Goal: Transaction & Acquisition: Purchase product/service

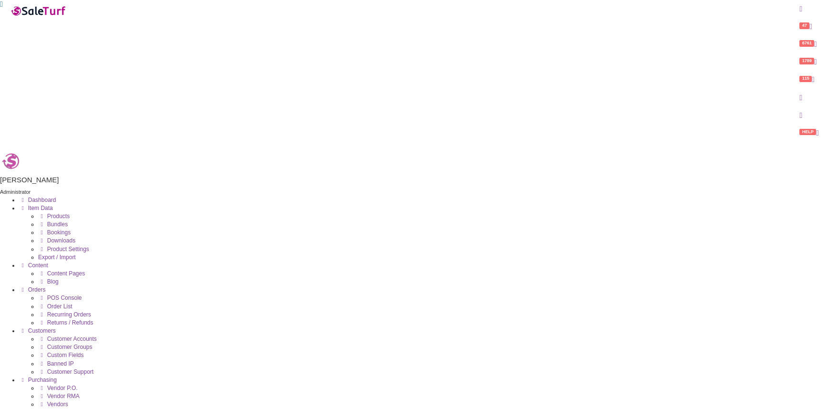
click at [70, 213] on link "Products" at bounding box center [53, 216] width 31 height 7
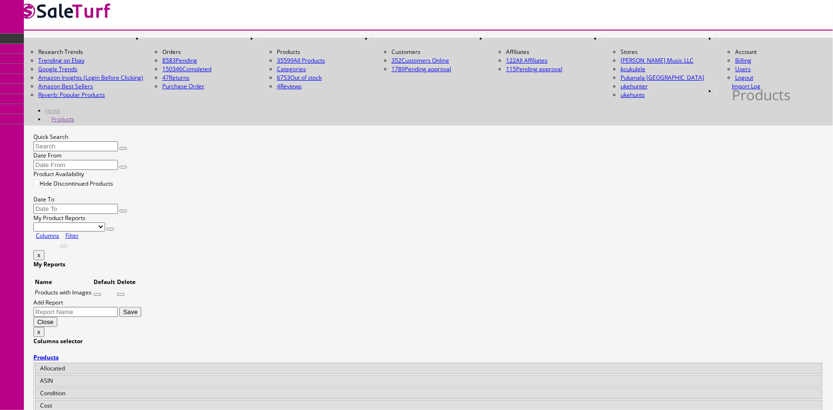
click at [108, 141] on input "Quick Search" at bounding box center [75, 146] width 84 height 10
type input "xy21105934"
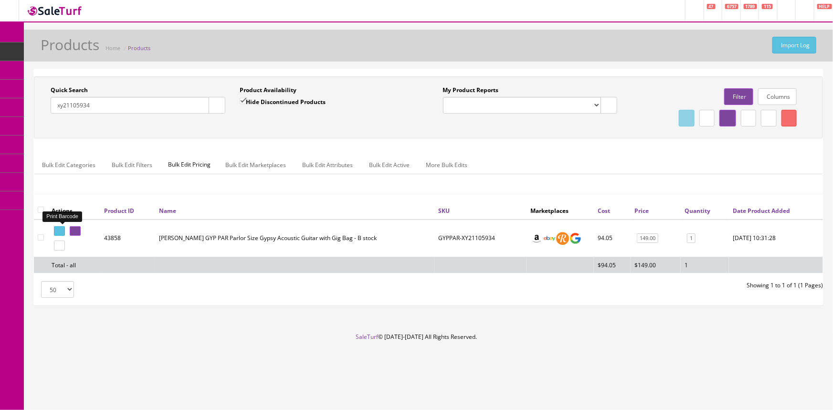
click at [57, 229] on icon at bounding box center [58, 231] width 2 height 5
click at [67, 107] on span "Order List" at bounding box center [69, 107] width 26 height 8
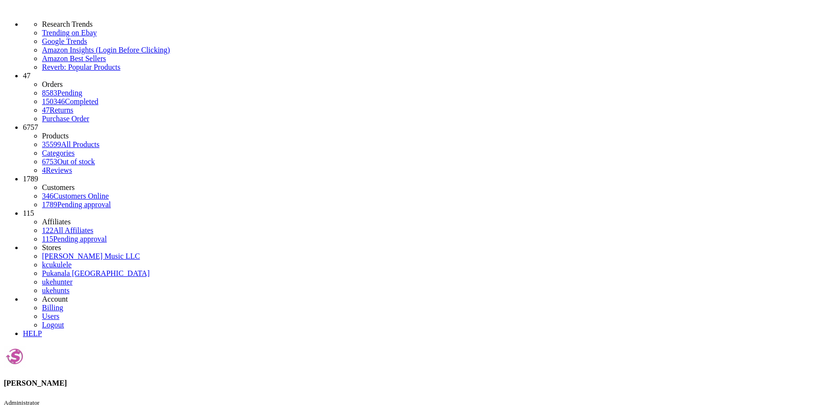
click at [100, 73] on link "POS Console" at bounding box center [74, 64] width 100 height 20
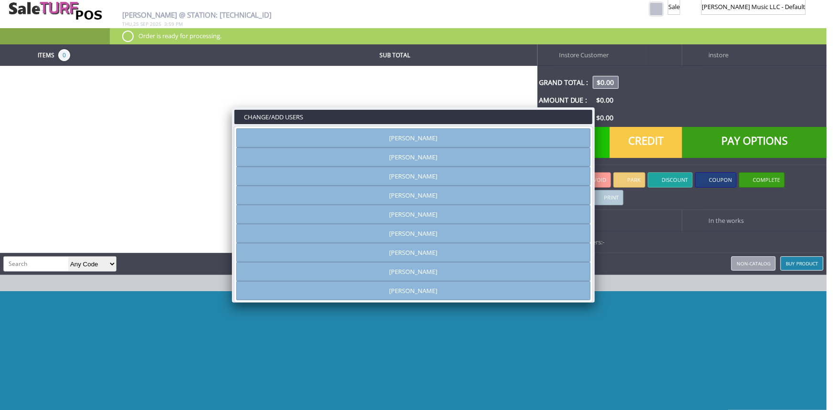
type input "[PERSON_NAME]"
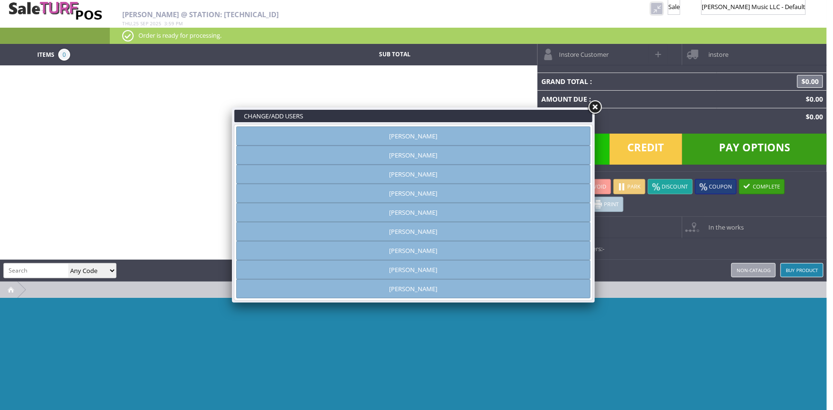
click at [564, 129] on link "[PERSON_NAME]" at bounding box center [413, 135] width 354 height 19
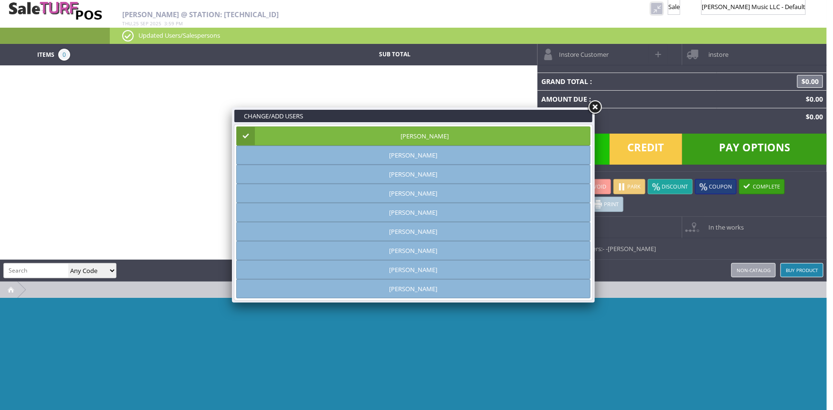
drag, startPoint x: 592, startPoint y: 109, endPoint x: 599, endPoint y: 94, distance: 16.9
click at [592, 108] on link at bounding box center [594, 107] width 17 height 17
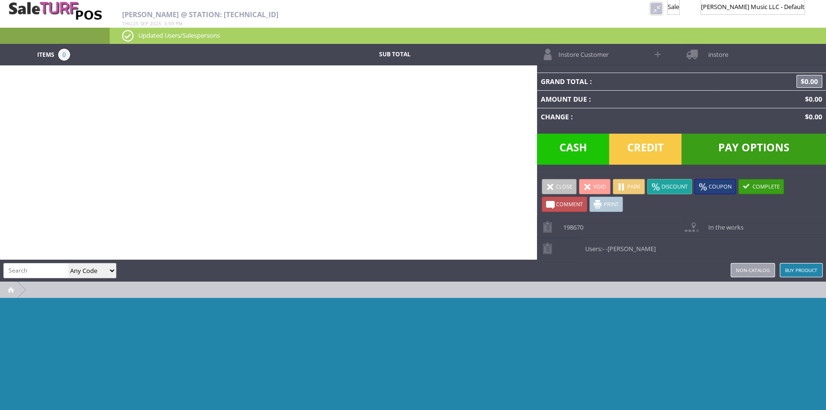
click at [655, 52] on span at bounding box center [658, 54] width 11 height 11
select select "6"
select select "1"
select select "6"
select select "1"
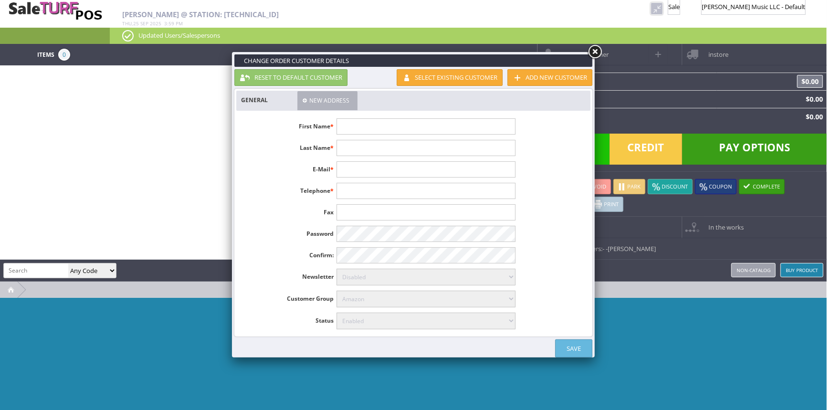
click at [408, 127] on input "text" at bounding box center [425, 126] width 178 height 16
click at [443, 79] on link "Select existing customer" at bounding box center [449, 77] width 106 height 17
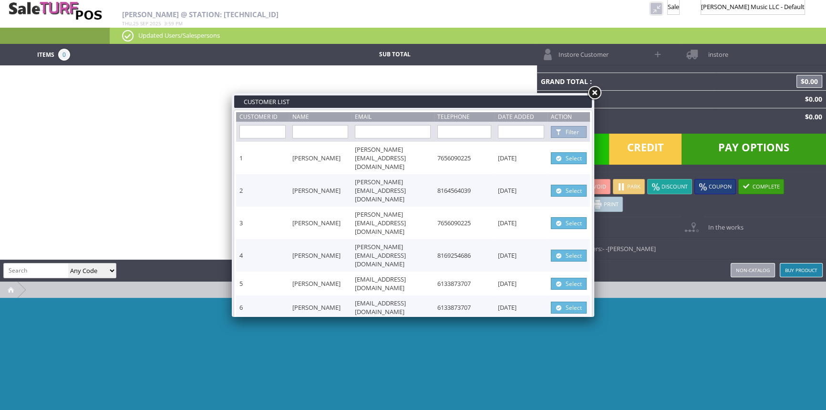
click at [330, 131] on input "text" at bounding box center [320, 131] width 56 height 13
type input "Mary Ann"
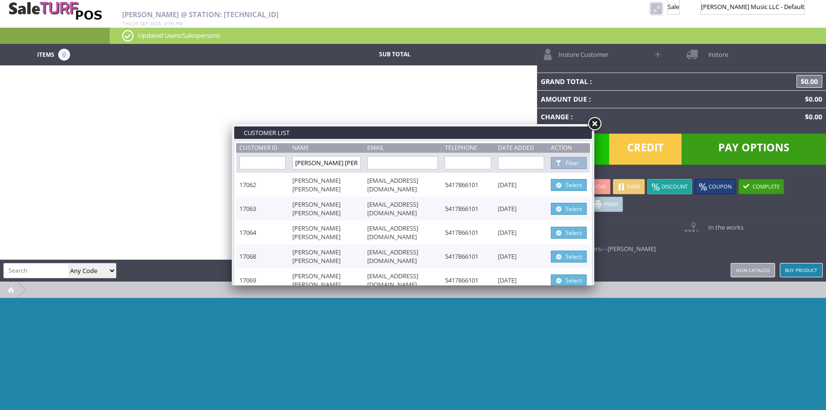
click at [578, 182] on link "Select" at bounding box center [569, 185] width 36 height 12
type input "[PERSON_NAME]"
type input "breathe234@gmail.com"
type input "5417866101"
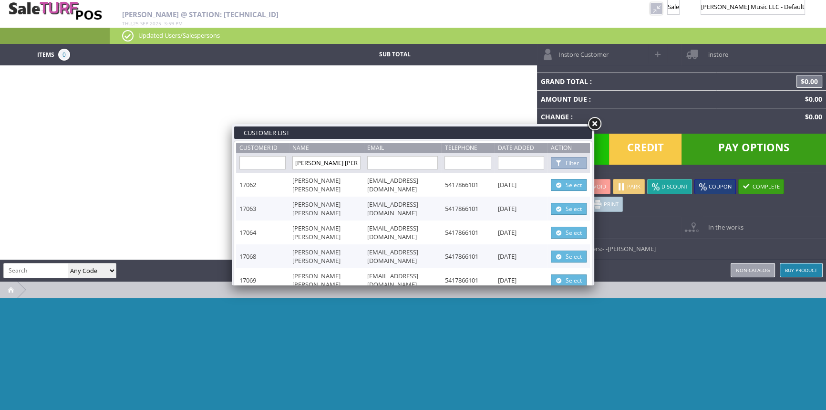
select select "6"
select select "1"
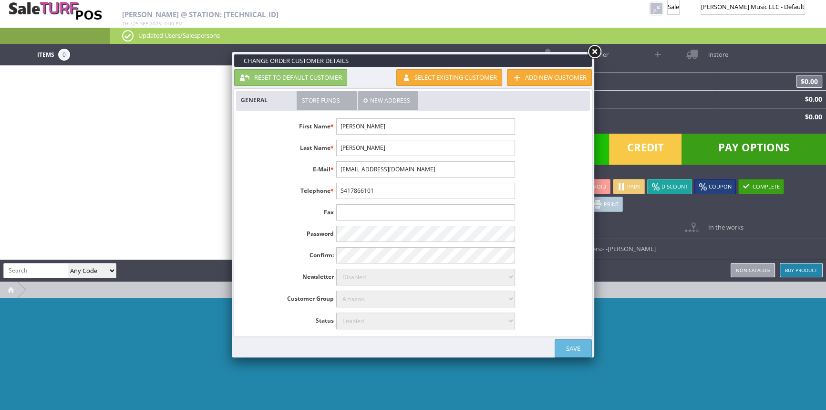
click at [574, 349] on link "Save" at bounding box center [573, 348] width 37 height 18
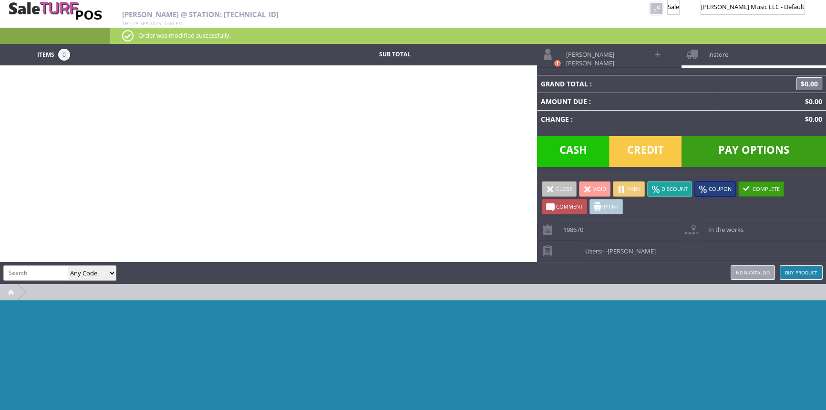
paste input "Dra6onDread-Prototype"
type input "Dra6onDread-Prototype"
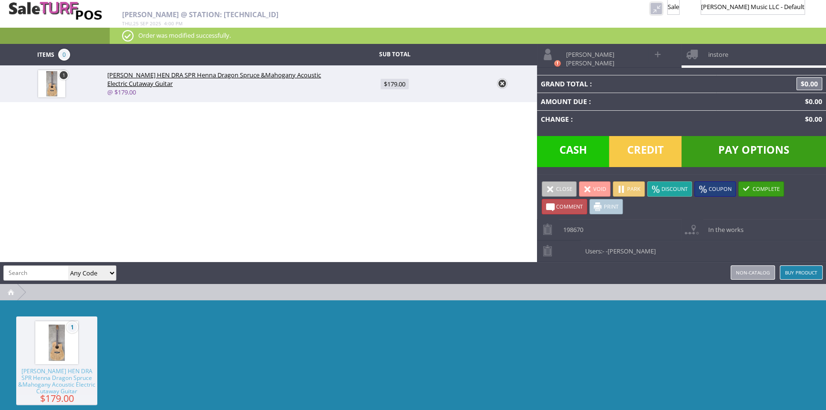
scroll to position [0, 0]
click at [39, 274] on input "search" at bounding box center [36, 273] width 64 height 14
paste input "HTKOAGCE-220100745"
type input "HTKOAGCE-220100745"
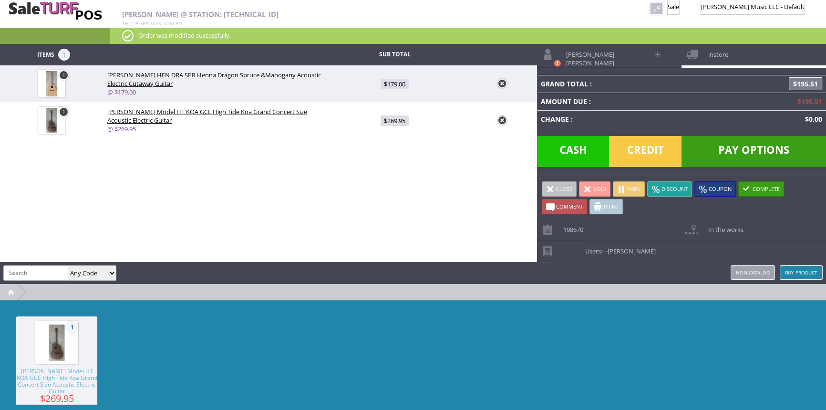
scroll to position [0, 0]
click at [712, 51] on span "instore" at bounding box center [715, 51] width 25 height 15
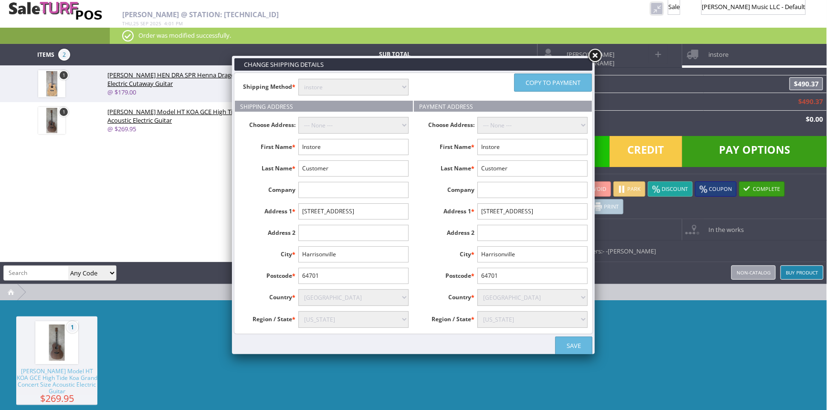
click at [375, 83] on select "instore Free Shipping (2-7days) ($0) Per Item Shipping ($2) text_description ($…" at bounding box center [353, 87] width 110 height 17
select select "free.free"
click at [298, 79] on select "instore Free Shipping (2-7days) ($0) Per Item Shipping ($2) text_description ($…" at bounding box center [353, 87] width 110 height 17
click at [371, 148] on input "Instore" at bounding box center [353, 147] width 110 height 16
type input "I"
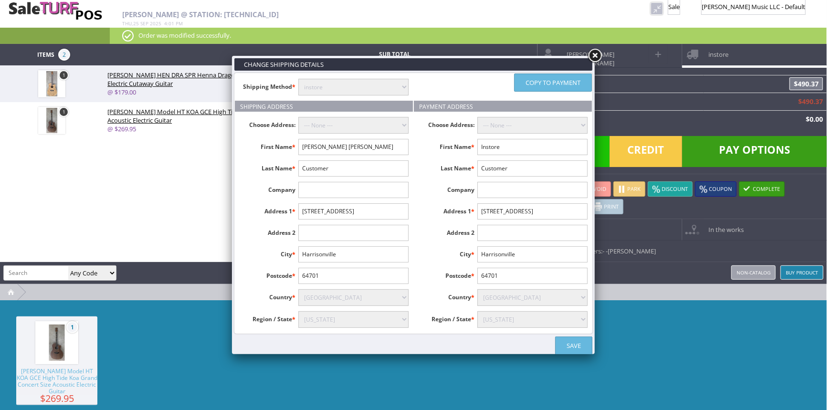
type input "Mary Ann"
type input "Zimmermann"
type input "2901 N Spruce St."
type input "La Grande"
type input "97850"
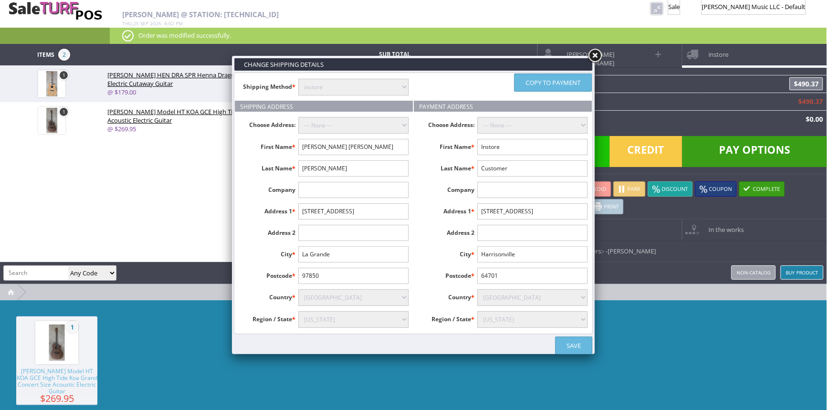
click at [359, 321] on select "Alabama Alaska American Samoa Arizona Arkansas Armed Forces Africa Armed Forces…" at bounding box center [353, 319] width 110 height 17
select select "3661"
click at [298, 311] on select "Alabama Alaska American Samoa Arizona Arkansas Armed Forces Africa Armed Forces…" at bounding box center [353, 319] width 110 height 17
click at [570, 78] on link "Copy to payment" at bounding box center [553, 82] width 78 height 18
type input "Mary Ann"
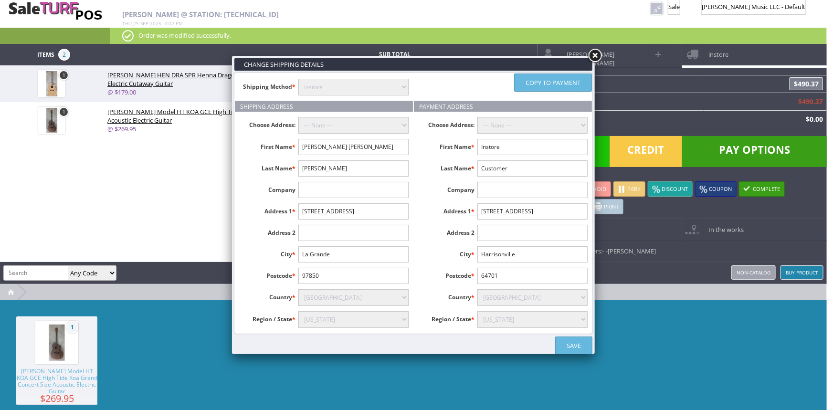
type input "Zimmermann"
type input "2901 N Spruce St."
type input "La Grande"
type input "97850"
select select "3661"
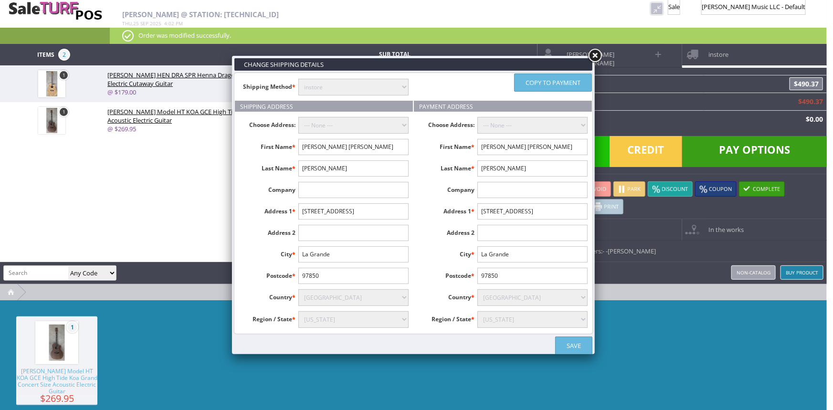
click at [587, 344] on link "Save" at bounding box center [573, 345] width 37 height 18
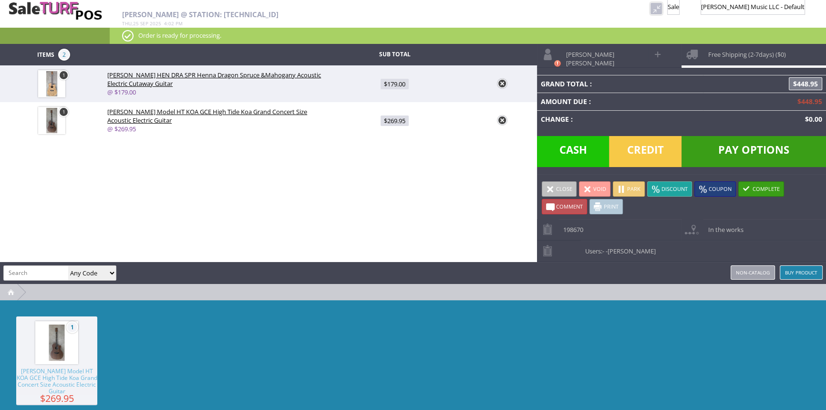
click at [734, 146] on span "Pay Options" at bounding box center [754, 151] width 145 height 31
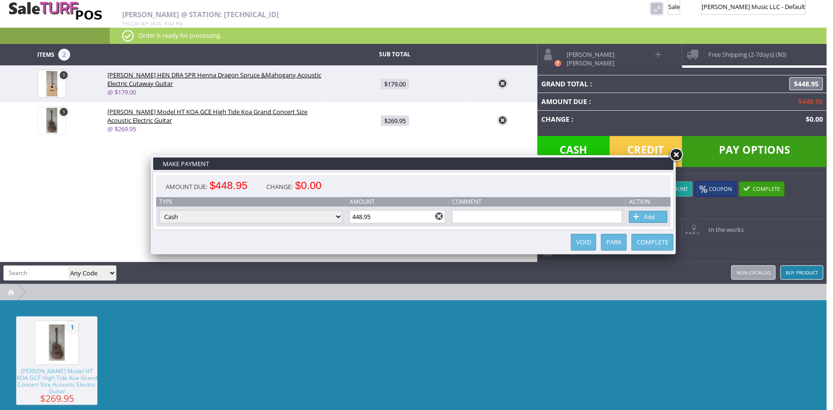
click at [339, 218] on select "Cash Credit Card Cheque or Money Order" at bounding box center [250, 216] width 183 height 13
select select "credit_card"
click at [159, 210] on select "Cash Credit Card Cheque or Money Order" at bounding box center [250, 216] width 183 height 13
click at [649, 216] on link "Add" at bounding box center [648, 217] width 38 height 12
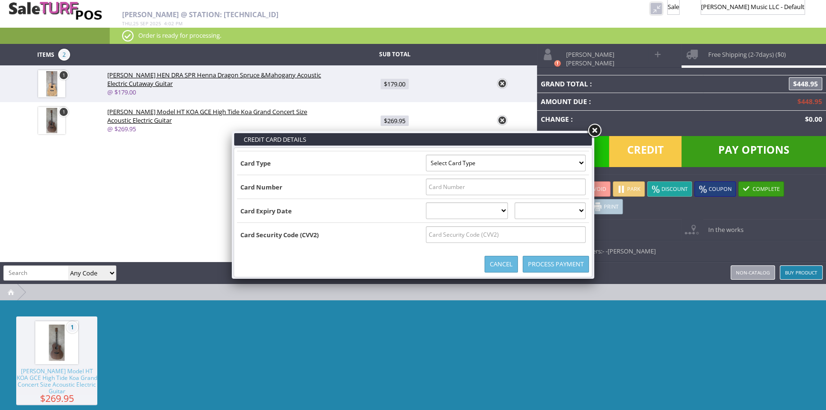
click at [581, 162] on select "Select Card Type Visa MasterCard Discover Card American Express Maestro Solo" at bounding box center [506, 163] width 160 height 17
click at [594, 128] on link at bounding box center [594, 130] width 17 height 17
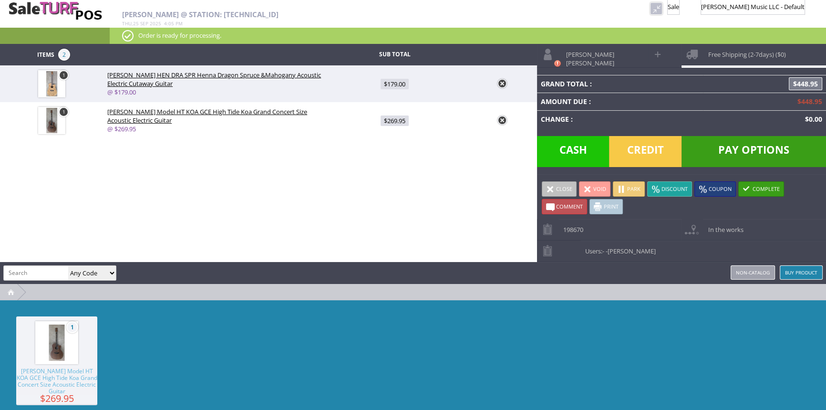
click at [650, 6] on link at bounding box center [656, 8] width 12 height 12
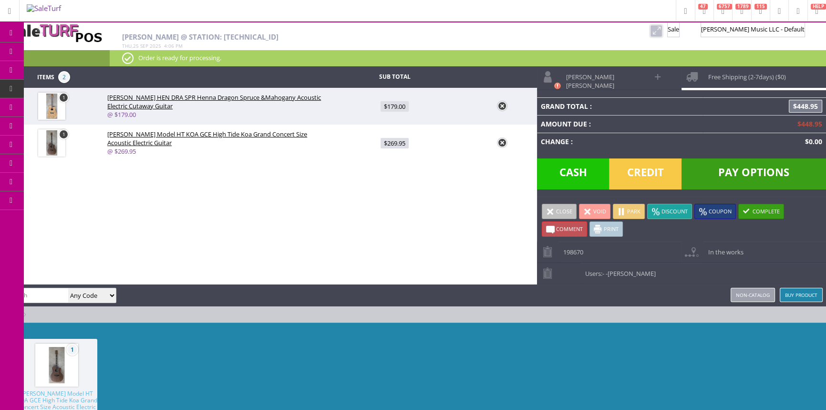
click at [650, 29] on link at bounding box center [656, 31] width 12 height 12
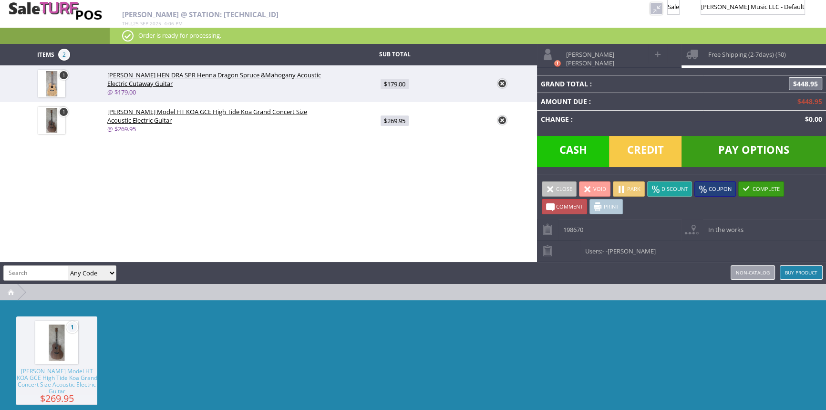
click at [21, 271] on input "search" at bounding box center [36, 273] width 64 height 14
type input "shipping"
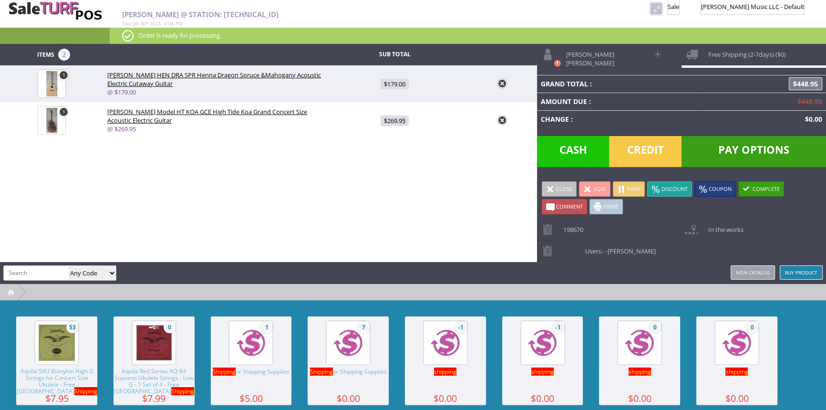
click at [345, 353] on img at bounding box center [348, 342] width 36 height 36
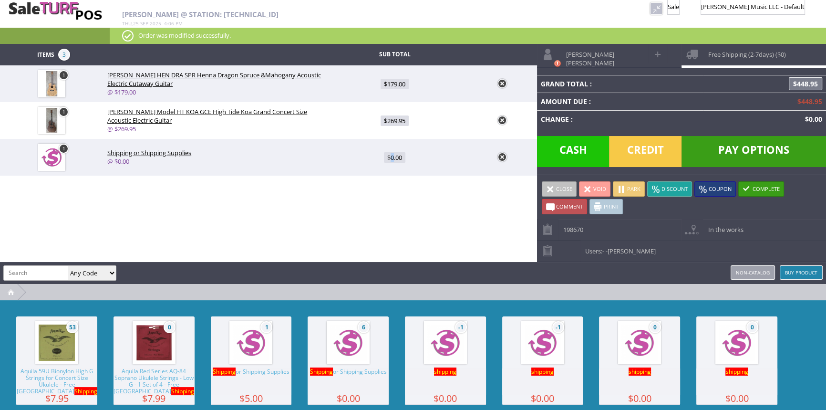
click at [393, 158] on span "$0.00" at bounding box center [394, 157] width 21 height 10
type input "0"
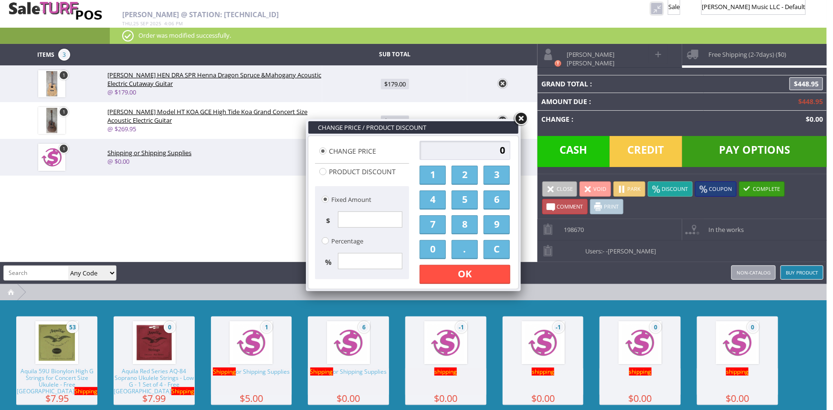
click at [474, 148] on input "0" at bounding box center [464, 150] width 91 height 19
type input "20.00"
click at [479, 272] on link "OK" at bounding box center [464, 274] width 91 height 19
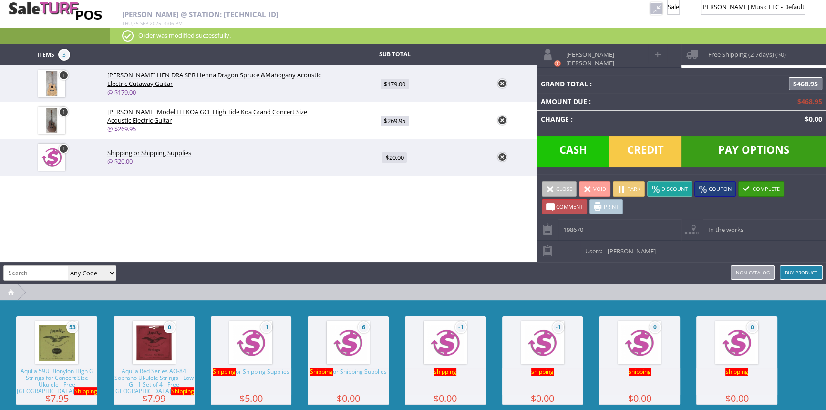
click at [804, 82] on span "$468.95" at bounding box center [805, 83] width 33 height 13
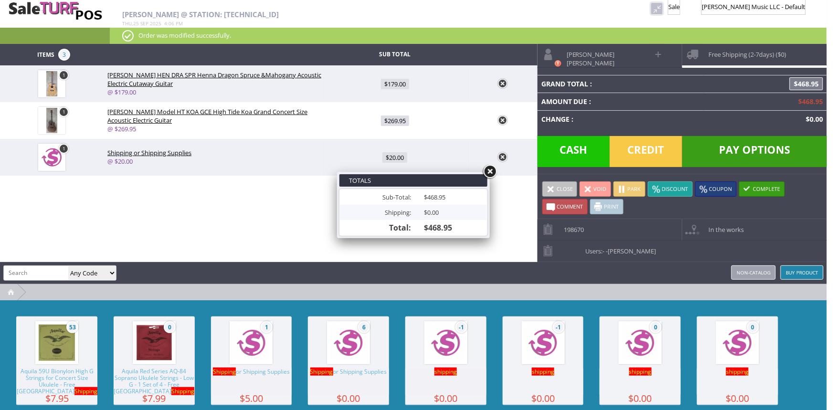
click at [488, 170] on link at bounding box center [489, 171] width 17 height 17
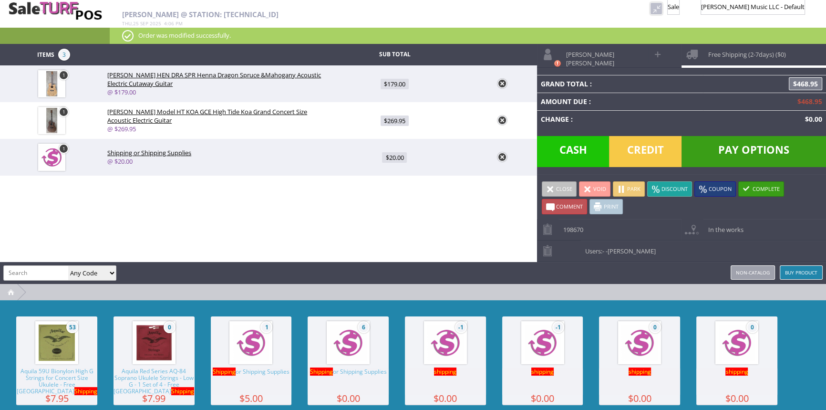
click at [728, 50] on span "Free Shipping (2-7days) ($0)" at bounding box center [744, 51] width 83 height 15
select select "3661"
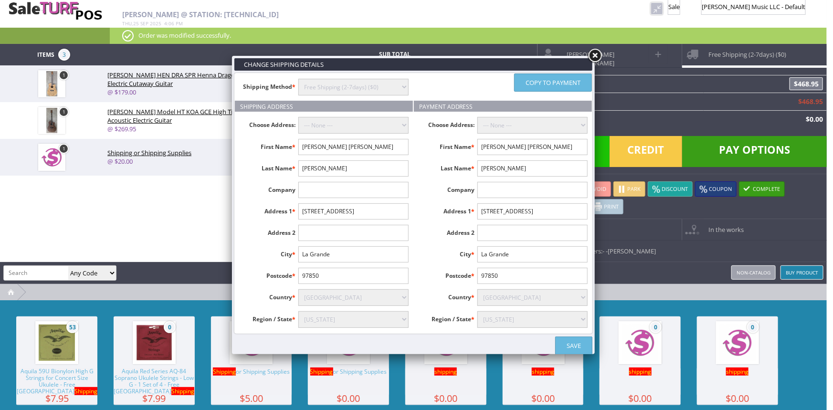
click at [404, 87] on select "instore Free Shipping (2-7days) ($0) Per Item Shipping ($2) text_description ($…" at bounding box center [353, 87] width 110 height 17
click at [298, 79] on select "instore Free Shipping (2-7days) ($0) Per Item Shipping ($2) text_description ($…" at bounding box center [353, 87] width 110 height 17
click at [573, 341] on link "Save" at bounding box center [573, 345] width 37 height 18
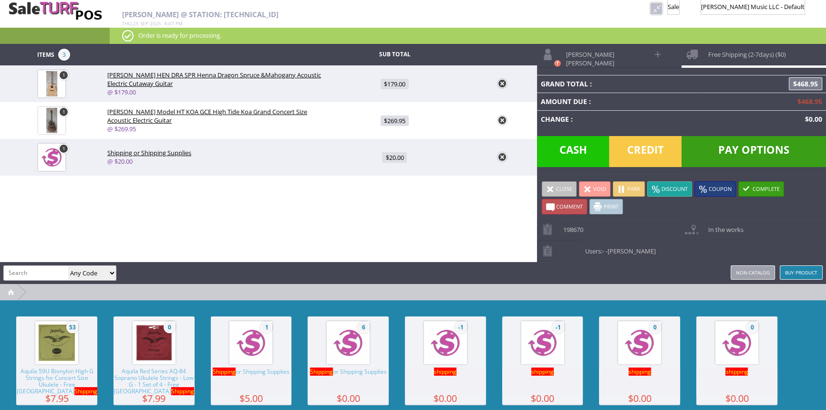
click at [727, 148] on span "Pay Options" at bounding box center [754, 151] width 145 height 31
select select "cash"
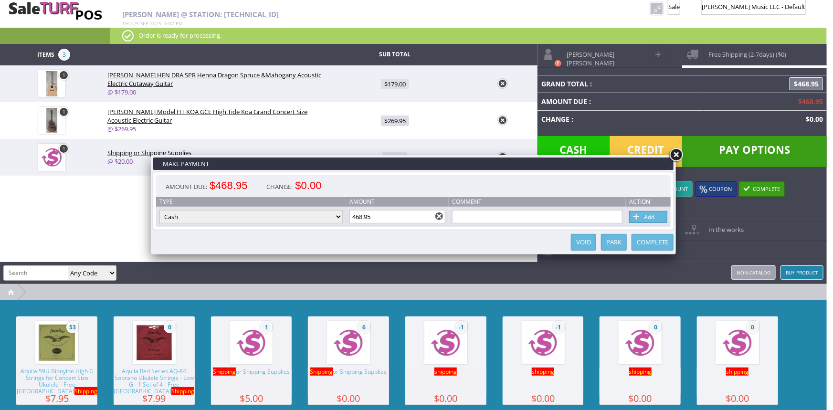
click at [323, 216] on select "Cash Credit Card Cheque or Money Order" at bounding box center [250, 216] width 183 height 13
select select "credit_card"
click at [159, 210] on select "Cash Credit Card Cheque or Money Order" at bounding box center [250, 216] width 183 height 13
click at [646, 217] on link "Add" at bounding box center [648, 217] width 38 height 12
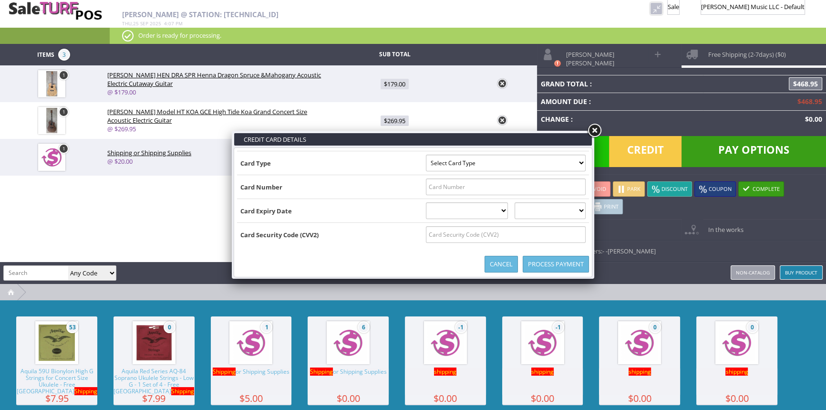
click at [578, 164] on select "Select Card Type Visa MasterCard Discover Card American Express Maestro Solo" at bounding box center [506, 163] width 160 height 17
select select "VISA"
click at [426, 155] on select "Select Card Type Visa MasterCard Discover Card American Express Maestro Solo" at bounding box center [506, 163] width 160 height 17
click at [508, 185] on input "text" at bounding box center [506, 186] width 160 height 17
type input "4147202760088581"
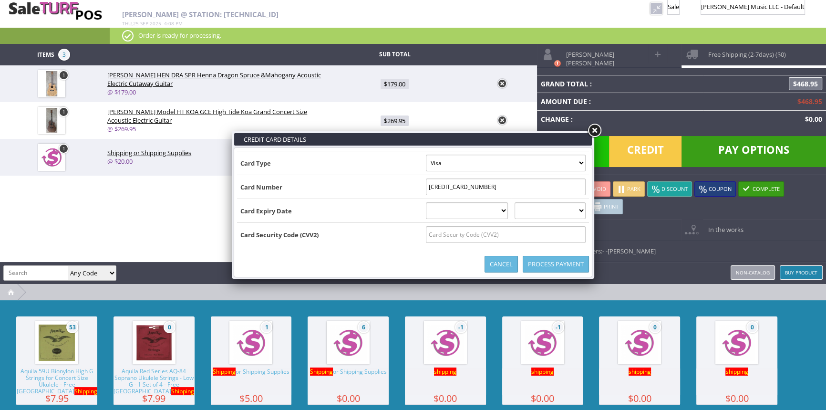
click at [485, 208] on select "01 January 02 February 03 March 04 April 05 May 06 June 07 July 08 August 09 Se…" at bounding box center [467, 210] width 83 height 17
select select "07"
click at [426, 202] on select "01 January 02 February 03 March 04 April 05 May 06 June 07 July 08 August 09 Se…" at bounding box center [467, 210] width 83 height 17
click at [557, 210] on select "2025 2026 2027 2028 2029 2030 2031 2032 2033 2034 2035" at bounding box center [550, 210] width 71 height 17
select select "2030"
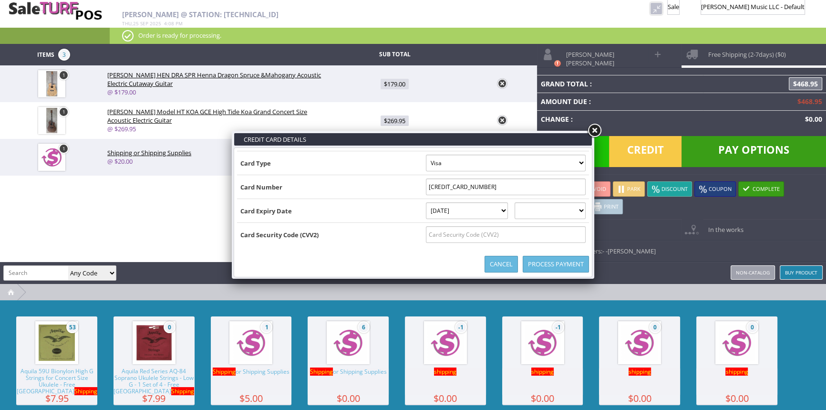
click at [524, 202] on select "2025 2026 2027 2028 2029 2030 2031 2032 2033 2034 2035" at bounding box center [550, 210] width 71 height 17
drag, startPoint x: 569, startPoint y: 237, endPoint x: 573, endPoint y: 223, distance: 14.6
click at [569, 237] on input "text" at bounding box center [506, 234] width 160 height 17
type input "853"
click at [573, 267] on link "Process Payment" at bounding box center [556, 264] width 66 height 17
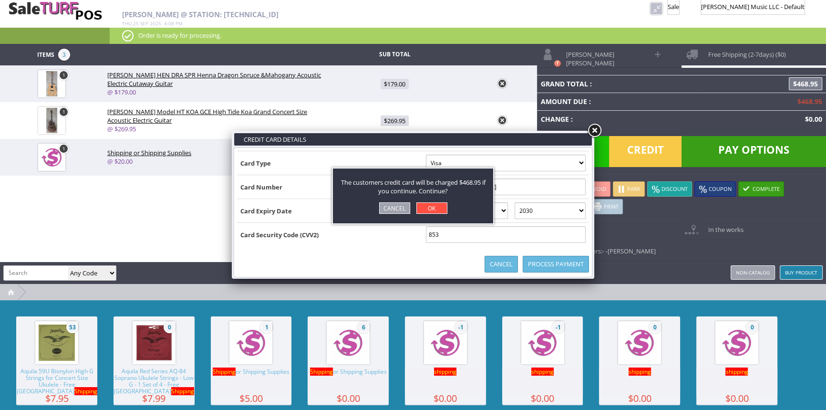
click at [433, 209] on link "OK" at bounding box center [432, 207] width 31 height 11
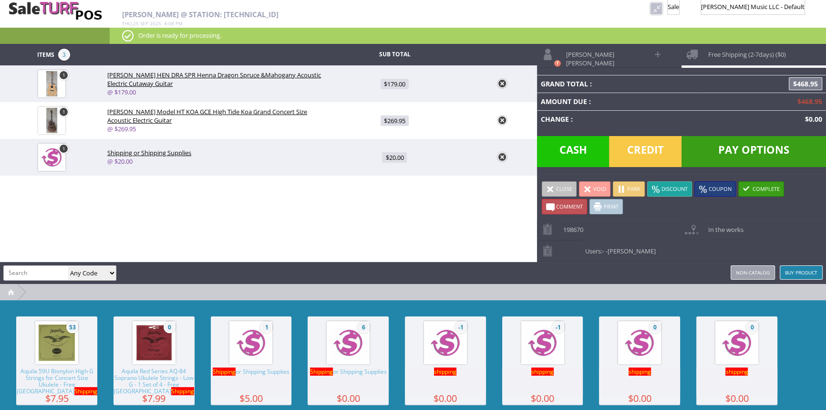
type input "0"
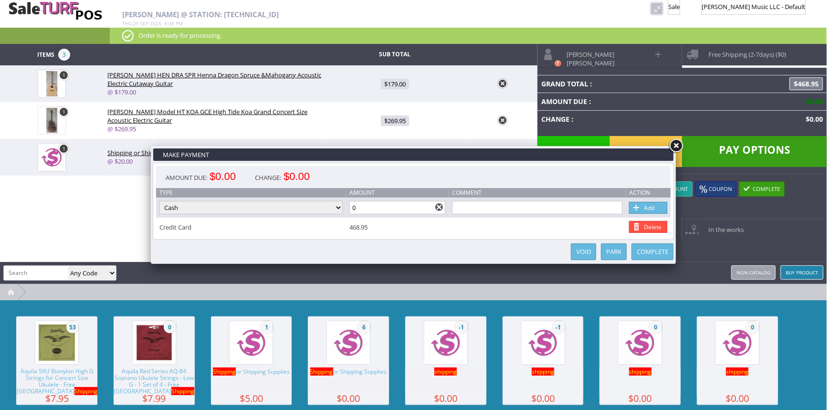
click at [662, 251] on link "Complete" at bounding box center [652, 251] width 42 height 17
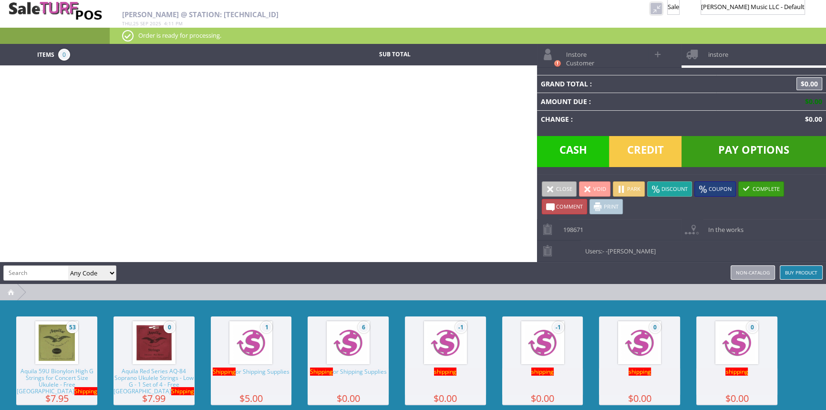
click at [650, 7] on link at bounding box center [656, 8] width 12 height 12
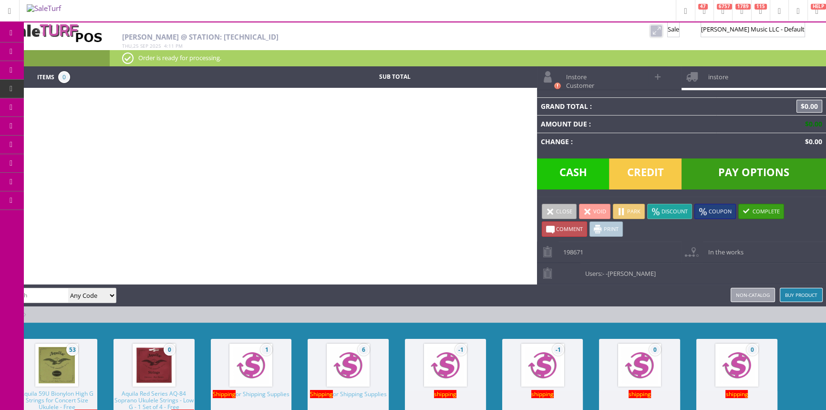
click at [82, 107] on span "Order List" at bounding box center [71, 108] width 28 height 9
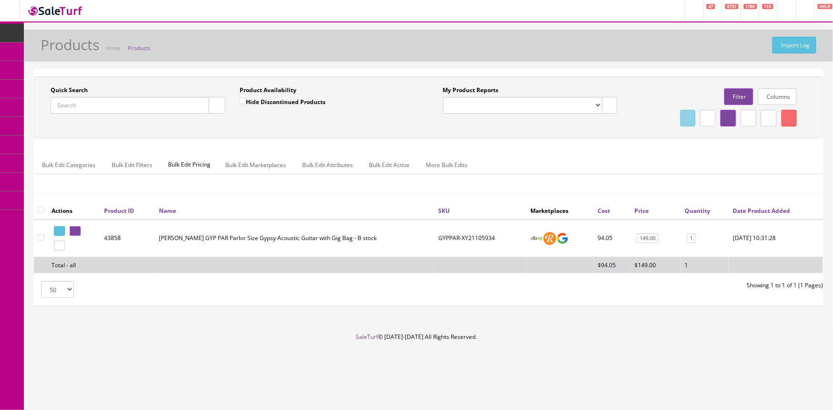
click at [85, 109] on input "Quick Search" at bounding box center [130, 105] width 158 height 17
paste input "BMSHIRTGRAY"
type input "BMSHIRTGRAY"
click at [212, 104] on button "button" at bounding box center [216, 105] width 17 height 17
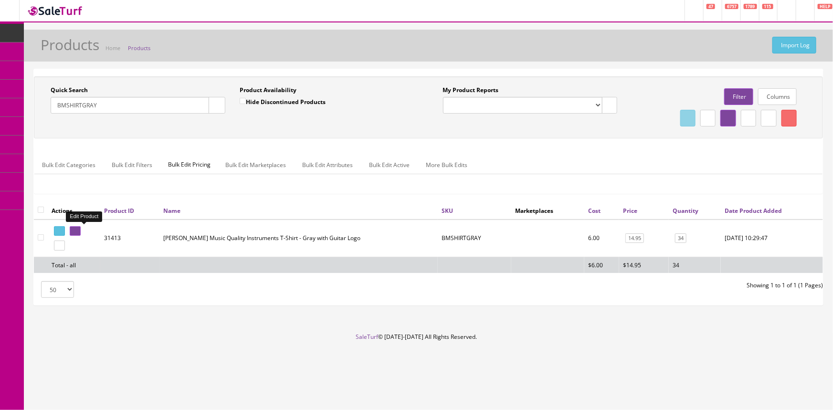
click at [74, 230] on icon at bounding box center [74, 231] width 2 height 5
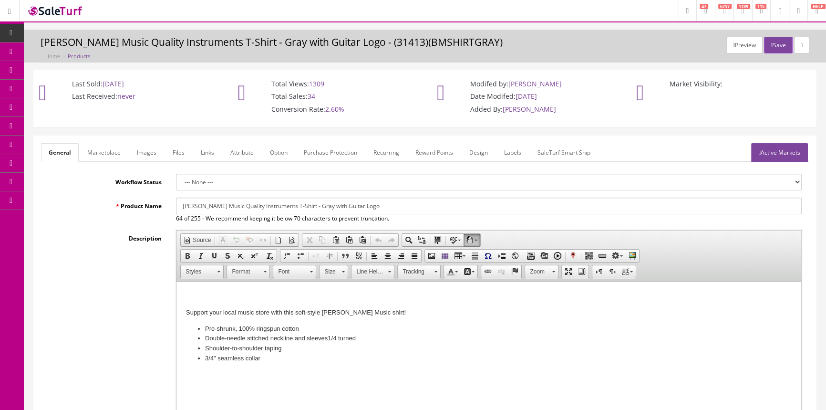
click at [282, 151] on link "Option" at bounding box center [278, 152] width 33 height 19
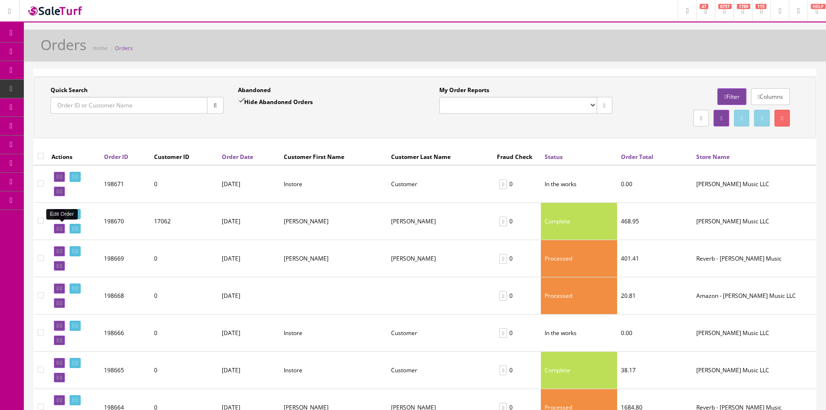
click at [57, 226] on icon at bounding box center [58, 228] width 2 height 5
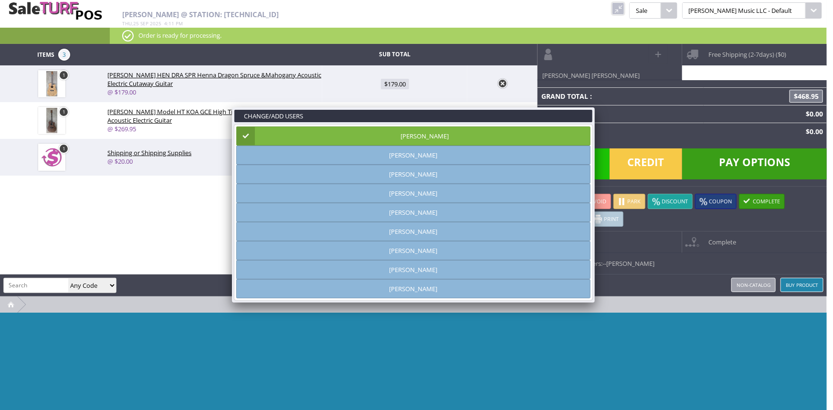
type input "[PERSON_NAME]"
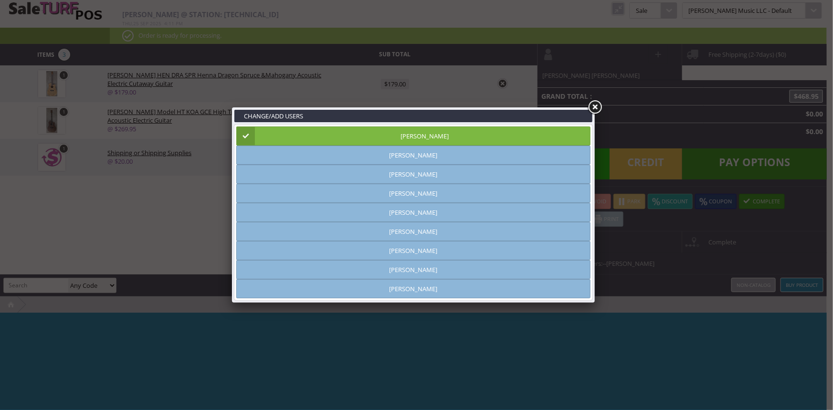
click at [593, 108] on link at bounding box center [594, 107] width 17 height 17
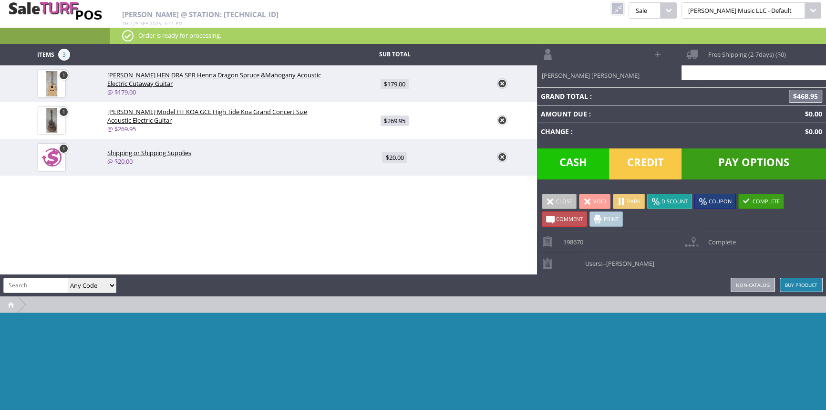
paste input "BMSHIRTGUITARBLACK"
type input "BMSHIRTGUITARBLACK"
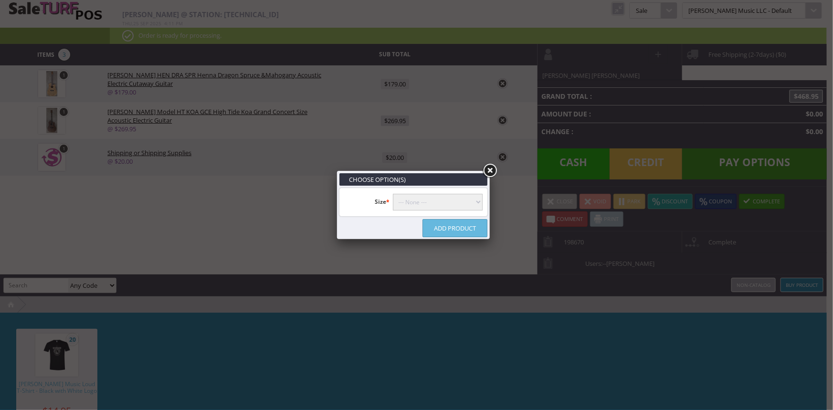
click at [462, 203] on select"] "--- None --- S M L XL 2XL" at bounding box center [438, 202] width 90 height 17
select select"] "143"
click at [393, 194] on select"] "--- None --- S M L XL 2XL" at bounding box center [438, 202] width 90 height 17
click at [466, 225] on link "Add Product" at bounding box center [454, 228] width 65 height 18
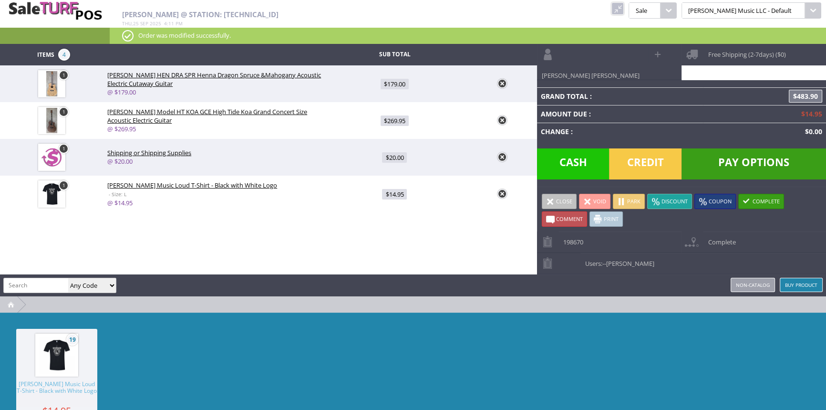
click at [394, 194] on span "$14.95" at bounding box center [394, 194] width 25 height 10
type input "14.95"
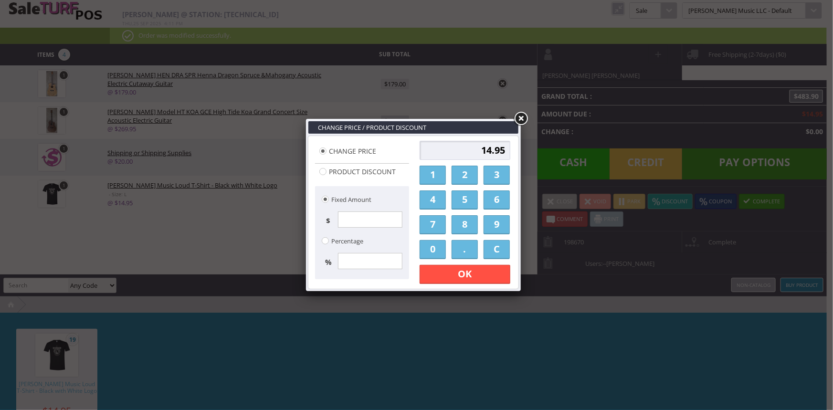
click at [477, 149] on input "14.95" at bounding box center [464, 150] width 91 height 19
type input "5"
type input "0"
click at [475, 273] on link "OK" at bounding box center [464, 274] width 91 height 19
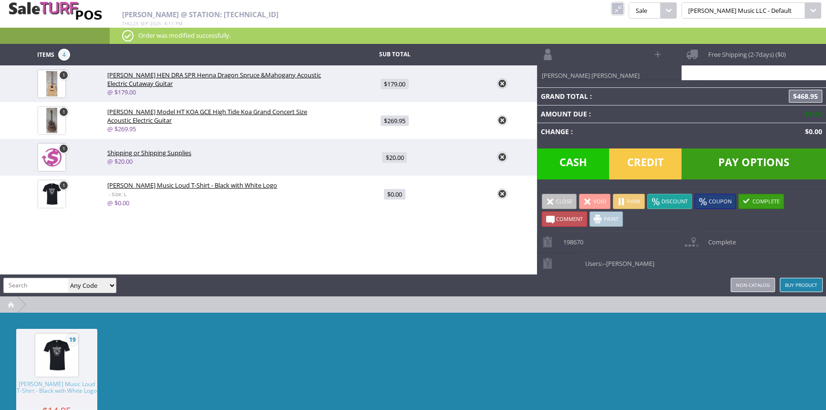
click at [548, 197] on span at bounding box center [550, 201] width 9 height 9
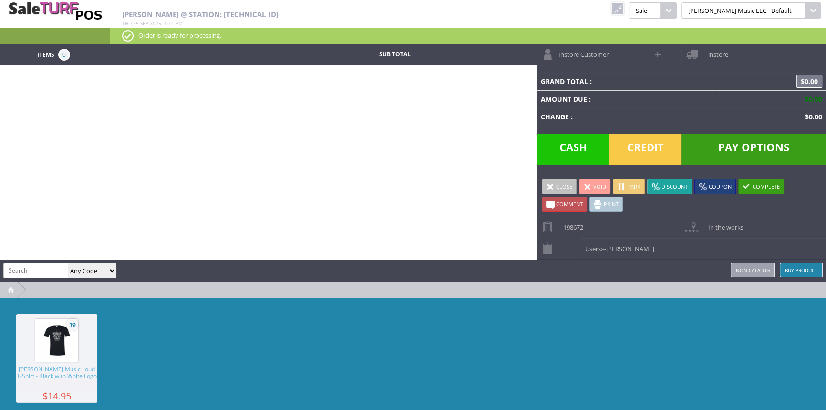
click at [624, 12] on link at bounding box center [618, 8] width 12 height 12
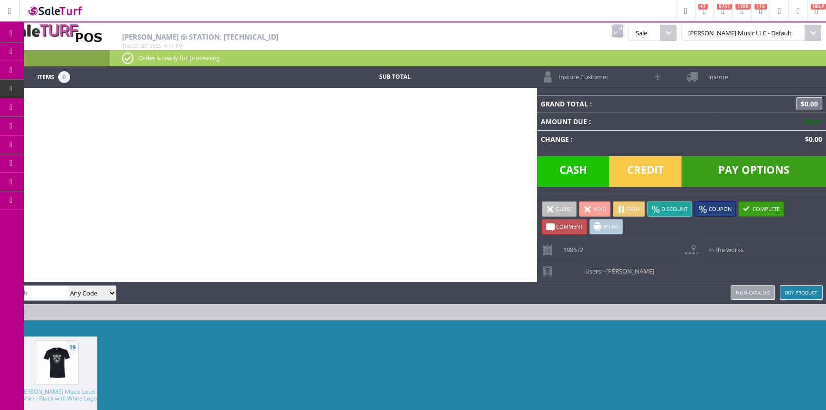
click at [89, 107] on span "Order List" at bounding box center [76, 108] width 28 height 9
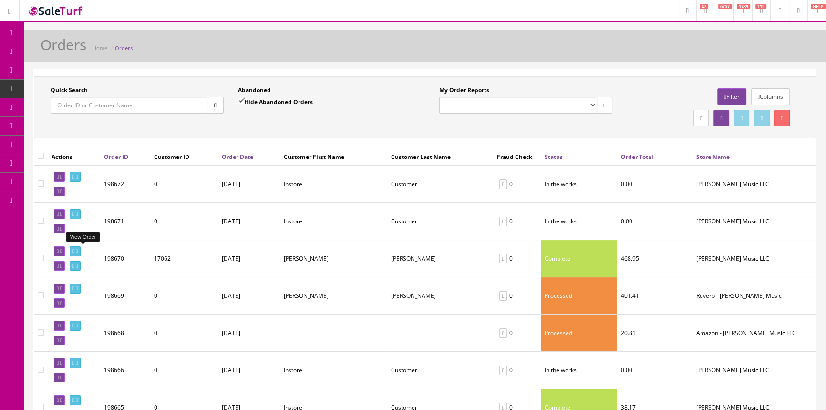
click at [74, 250] on icon at bounding box center [74, 251] width 2 height 5
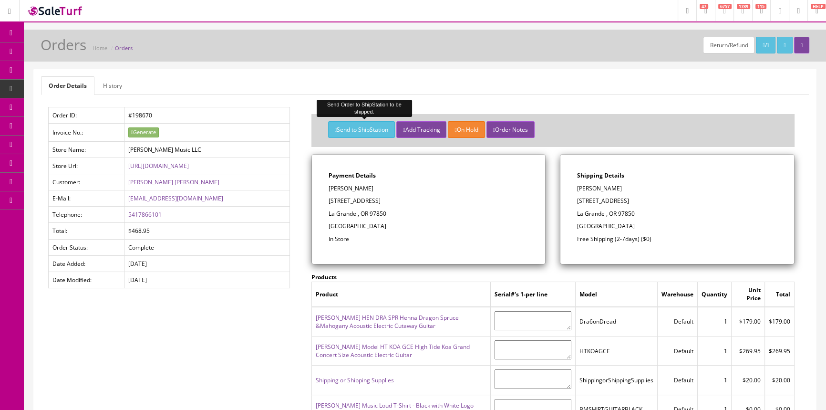
click at [354, 130] on button "Send to ShipStation" at bounding box center [361, 129] width 67 height 17
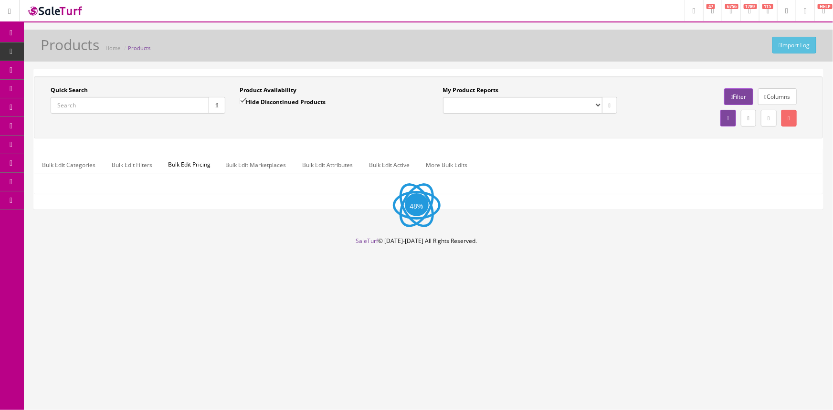
click at [84, 104] on input "Quick Search" at bounding box center [130, 105] width 158 height 17
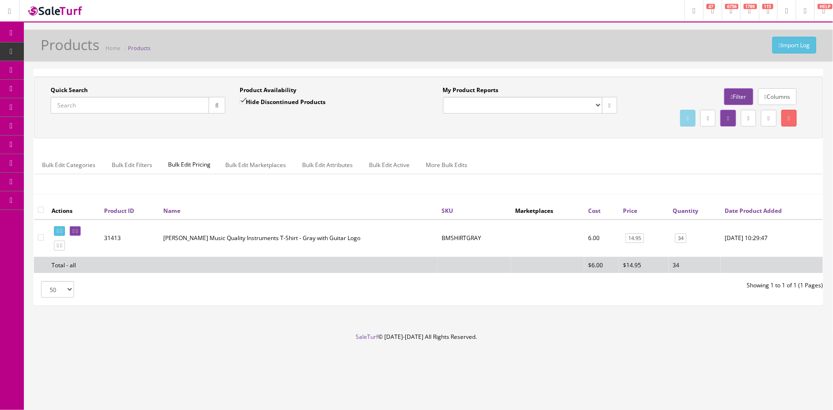
paste input "0266821506"
type input "0266821506"
click at [219, 102] on button "button" at bounding box center [216, 105] width 17 height 17
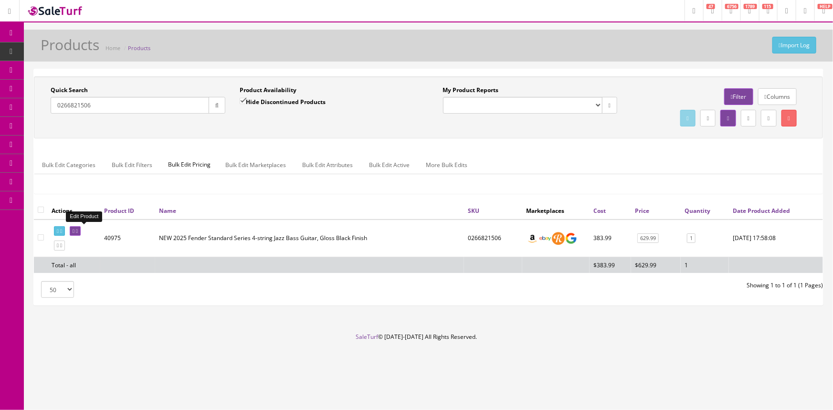
click at [74, 229] on icon at bounding box center [74, 231] width 2 height 5
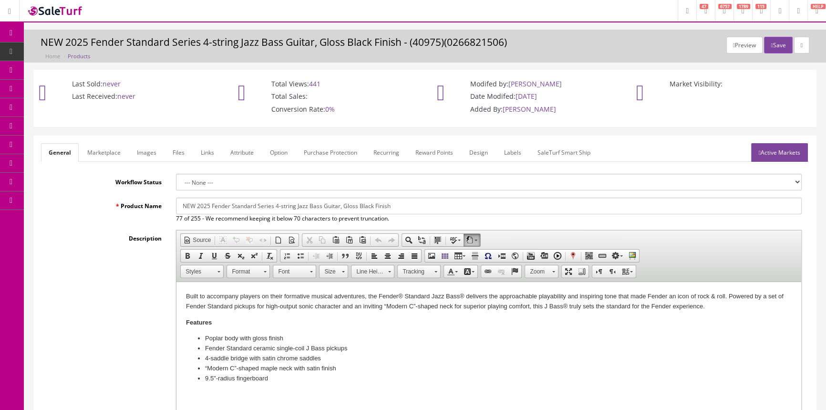
click at [517, 153] on link "Labels" at bounding box center [513, 152] width 32 height 19
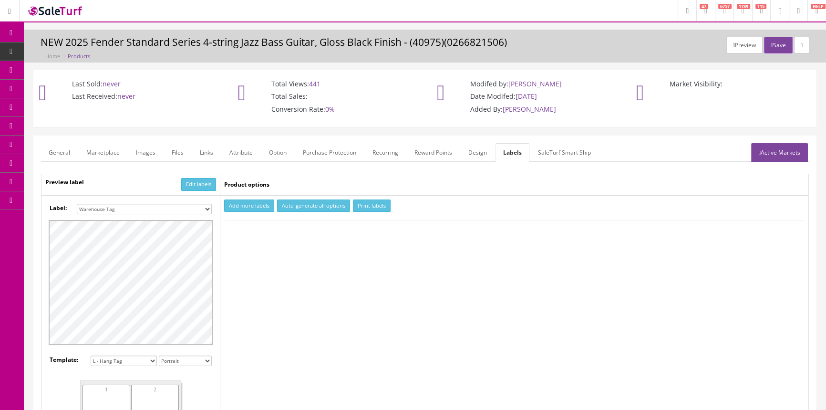
click at [120, 208] on select "Small Label 2 x 1 Label Shoe label 100 barcodes Dymo Label 2 X 1 Sticker Labels…" at bounding box center [144, 209] width 135 height 10
select select "16"
click at [77, 204] on select "Small Label 2 x 1 Label Shoe label 100 barcodes Dymo Label 2 X 1 Sticker Labels…" at bounding box center [144, 209] width 135 height 10
click at [235, 208] on button "Add more labels" at bounding box center [249, 205] width 50 height 13
type input "1"
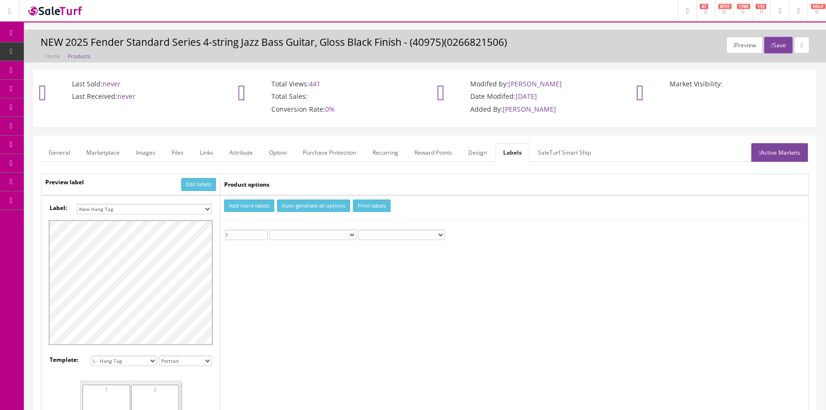
click at [262, 231] on input "1" at bounding box center [246, 234] width 42 height 10
click at [369, 203] on button "Print labels" at bounding box center [372, 205] width 38 height 13
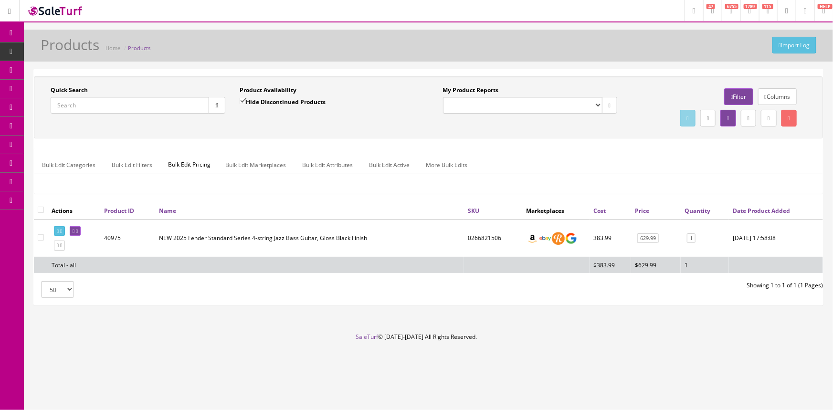
click at [68, 107] on input "Quick Search" at bounding box center [130, 105] width 158 height 17
type input "eabc-2311b01"
click at [78, 229] on link at bounding box center [75, 231] width 11 height 10
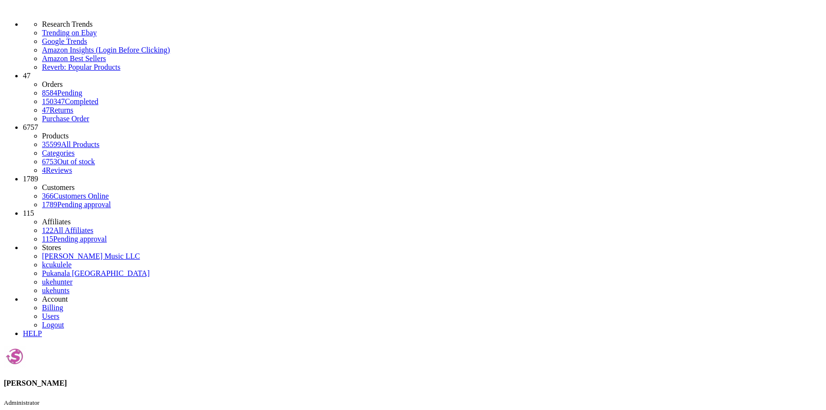
select select "16"
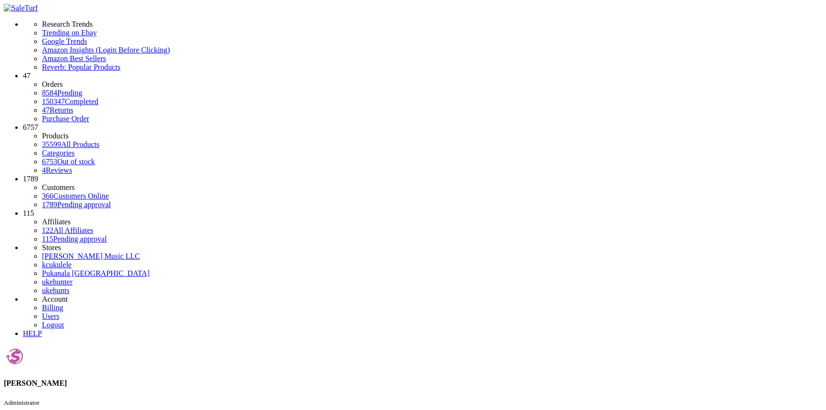
type input "1"
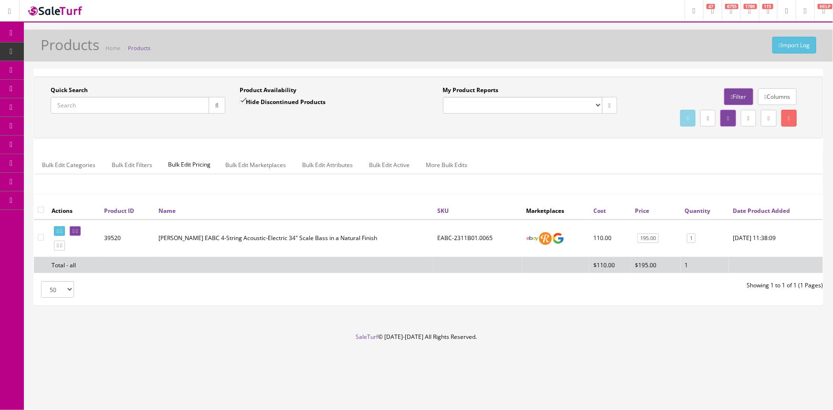
click at [151, 105] on input "Quick Search" at bounding box center [130, 105] width 158 height 17
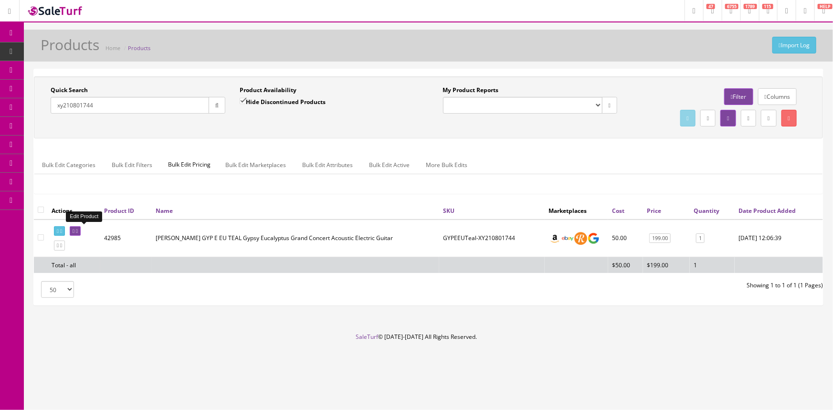
type input "xy210801744"
click at [74, 229] on icon at bounding box center [74, 231] width 2 height 5
click at [74, 231] on icon at bounding box center [74, 231] width 2 height 5
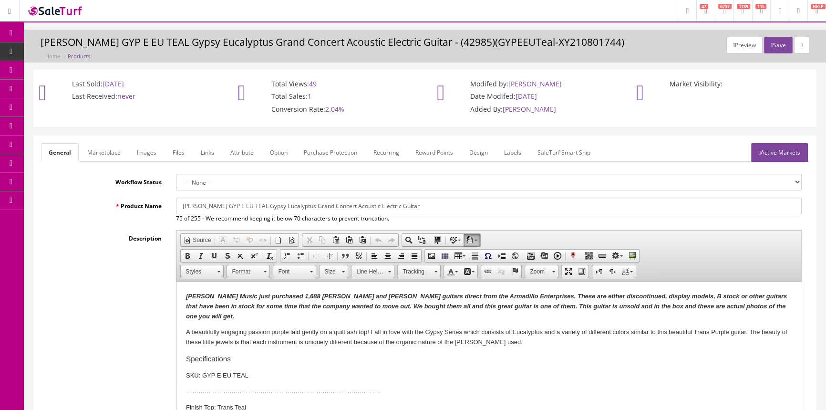
click at [517, 150] on link "Labels" at bounding box center [513, 152] width 32 height 19
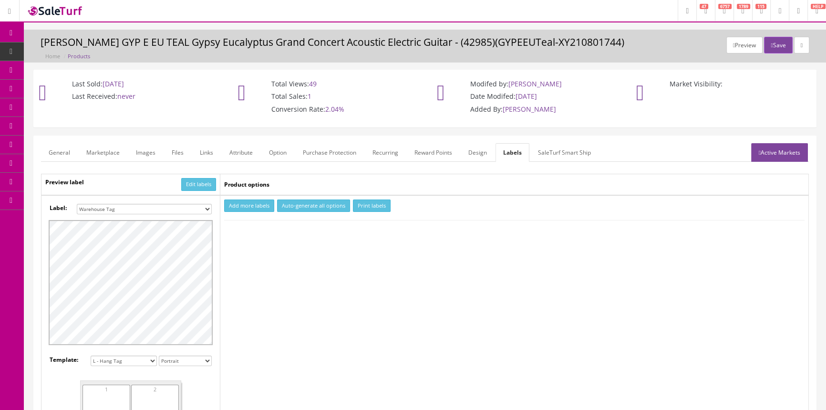
click at [200, 208] on select "Small Label 2 x 1 Label Shoe label 100 barcodes Dymo Label 2 X 1 Sticker Labels…" at bounding box center [144, 209] width 135 height 10
select select "16"
click at [77, 204] on select "Small Label 2 x 1 Label Shoe label 100 barcodes Dymo Label 2 X 1 Sticker Labels…" at bounding box center [144, 209] width 135 height 10
click at [254, 209] on button "Add more labels" at bounding box center [249, 205] width 50 height 13
type input "1"
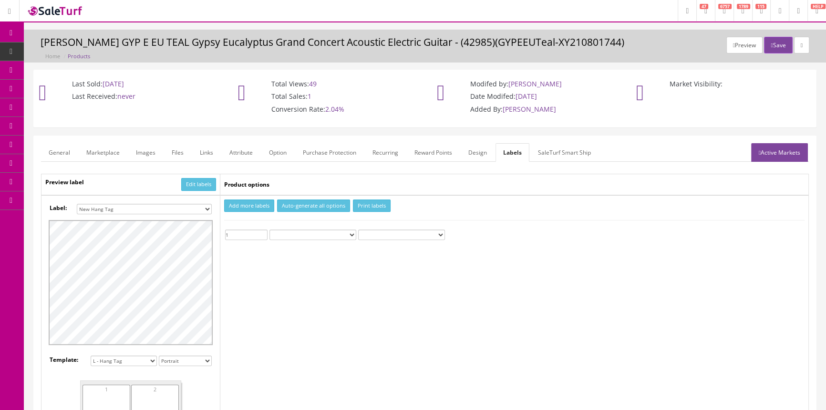
click at [261, 232] on input "1" at bounding box center [246, 234] width 42 height 10
click at [370, 204] on button "Print labels" at bounding box center [372, 205] width 38 height 13
click at [73, 55] on link "Products" at bounding box center [74, 51] width 100 height 19
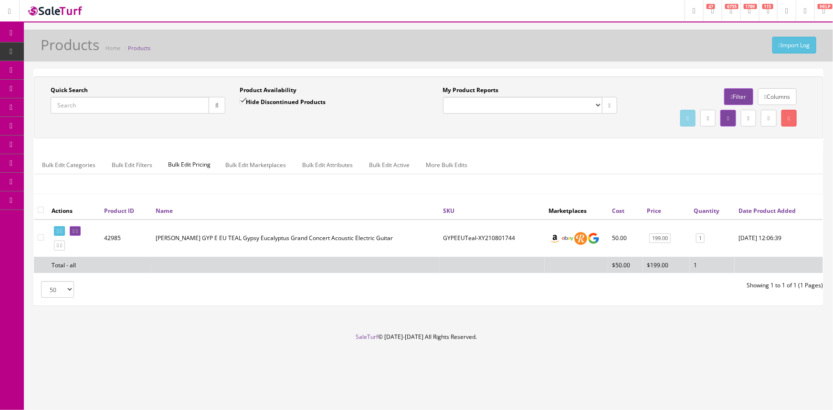
click at [108, 104] on input "Quick Search" at bounding box center [130, 105] width 158 height 17
type input "1807b02.6844"
click at [74, 229] on icon at bounding box center [74, 231] width 2 height 5
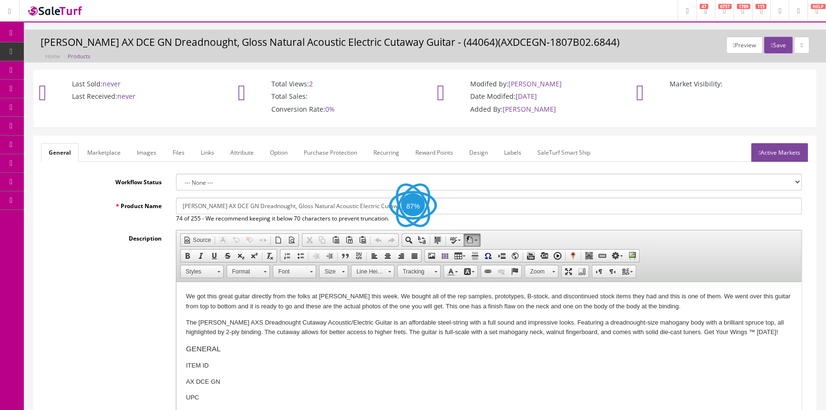
click at [516, 150] on link "Labels" at bounding box center [513, 152] width 32 height 19
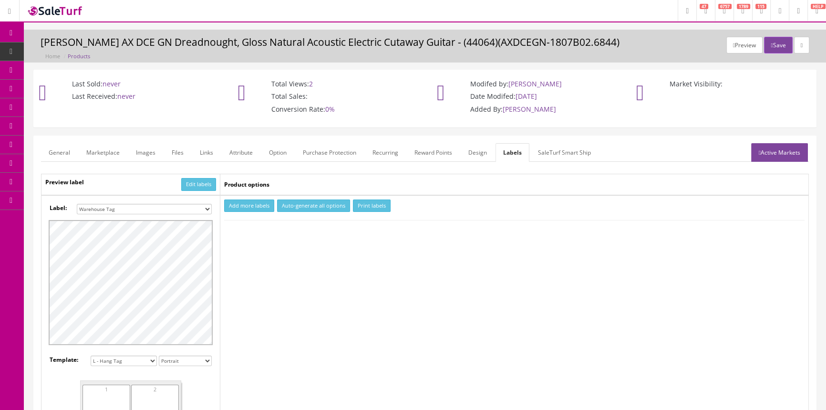
click at [195, 208] on select "Small Label 2 x 1 Label Shoe label 100 barcodes Dymo Label 2 X 1 Sticker Labels…" at bounding box center [144, 209] width 135 height 10
select select "16"
click at [77, 204] on select "Small Label 2 x 1 Label Shoe label 100 barcodes Dymo Label 2 X 1 Sticker Labels…" at bounding box center [144, 209] width 135 height 10
click at [247, 202] on button "Add more labels" at bounding box center [249, 205] width 50 height 13
drag, startPoint x: 262, startPoint y: 232, endPoint x: 352, endPoint y: 210, distance: 92.3
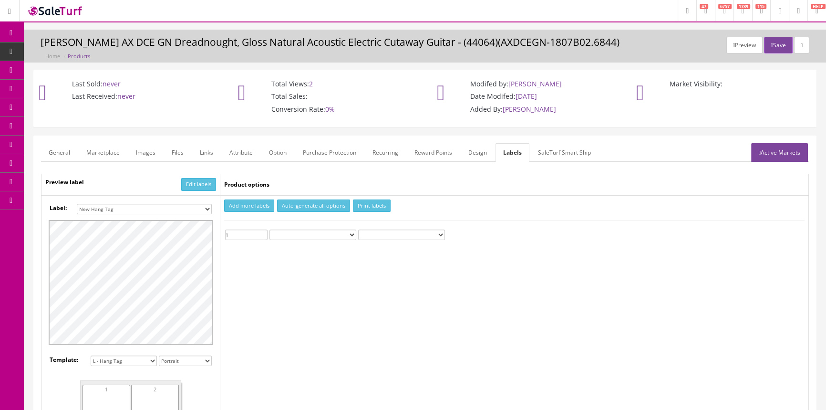
type input "1"
click at [263, 232] on input "1" at bounding box center [246, 234] width 42 height 10
click at [372, 205] on button "Print labels" at bounding box center [372, 205] width 38 height 13
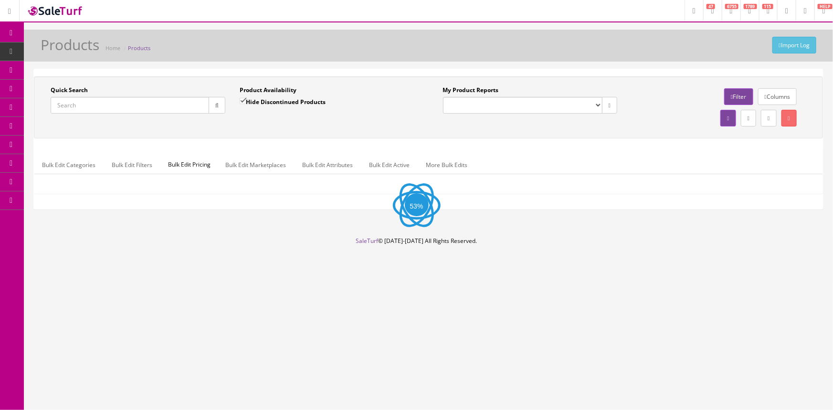
click at [120, 105] on input "Quick Search" at bounding box center [130, 105] width 158 height 17
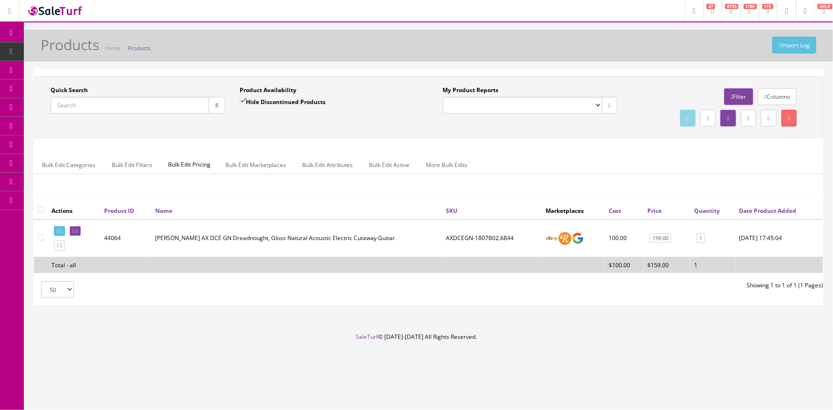
paste input "3523GR_NIS-C080"
type input "3523GR_NIS-C080"
click at [216, 104] on icon "button" at bounding box center [216, 106] width 3 height 6
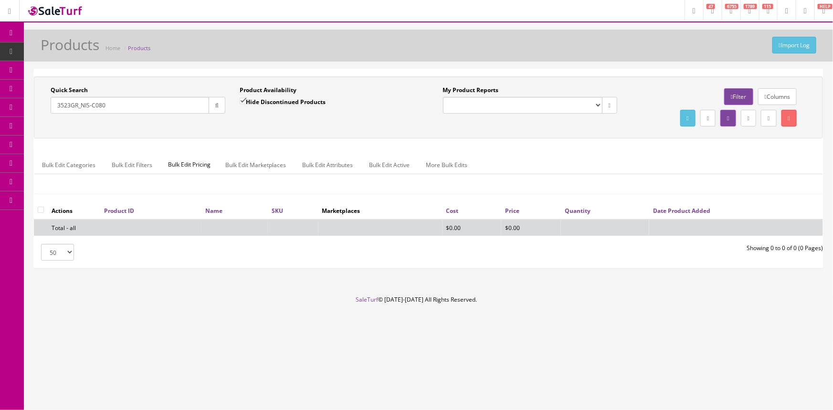
click at [243, 99] on input "Hide Discontinued Products" at bounding box center [243, 101] width 6 height 6
checkbox input "false"
click at [141, 105] on input "3523GR_NIS-C080" at bounding box center [130, 105] width 158 height 17
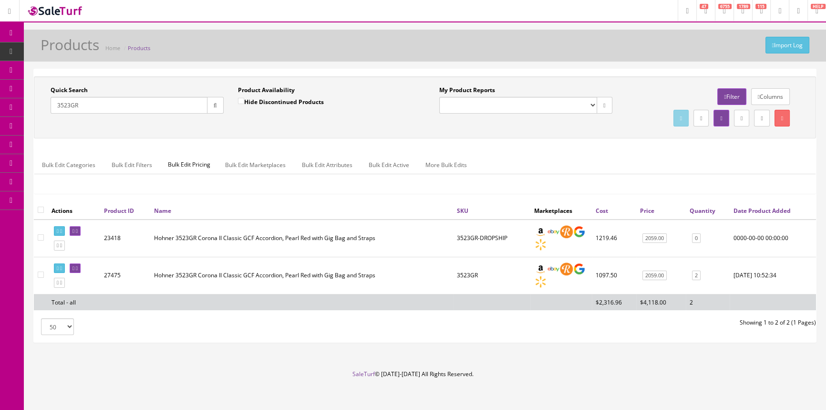
drag, startPoint x: 92, startPoint y: 102, endPoint x: 57, endPoint y: 105, distance: 34.9
click at [54, 106] on input "3523GR" at bounding box center [129, 105] width 157 height 17
paste input "Corona II Classic"
type input "Corona II Classic"
click at [214, 104] on icon "button" at bounding box center [215, 106] width 3 height 6
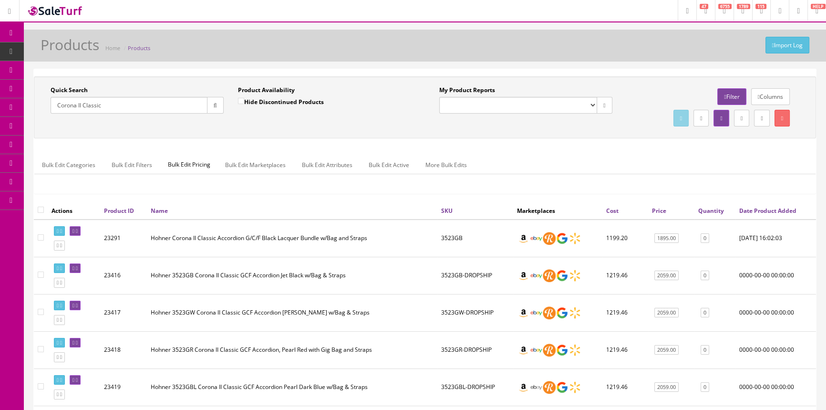
click at [711, 209] on link "Quantity" at bounding box center [711, 211] width 26 height 8
click at [709, 209] on link "Quantity" at bounding box center [708, 210] width 30 height 8
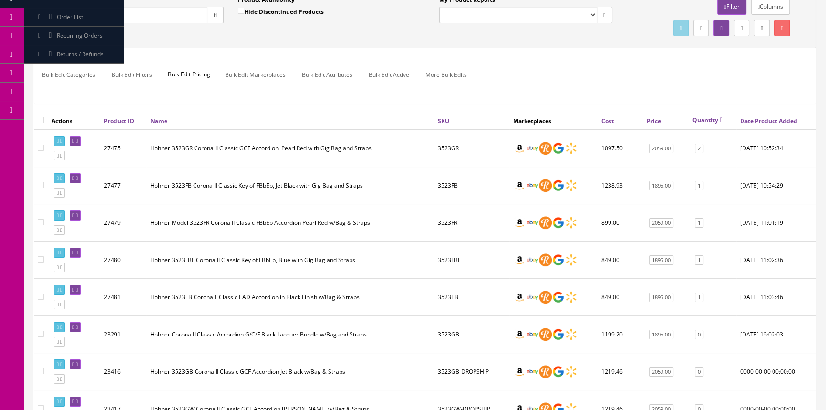
scroll to position [86, 0]
